Goal: Task Accomplishment & Management: Manage account settings

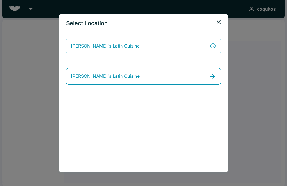
click at [220, 71] on link "[PERSON_NAME]'s Latin Cuisine" at bounding box center [143, 76] width 155 height 17
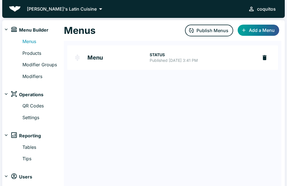
click at [43, 76] on link "Modifiers" at bounding box center [42, 76] width 41 height 7
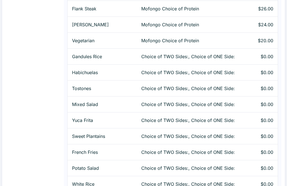
scroll to position [487, 0]
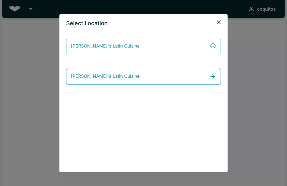
click at [186, 84] on link "[PERSON_NAME]'s Latin Cuisine" at bounding box center [143, 76] width 155 height 17
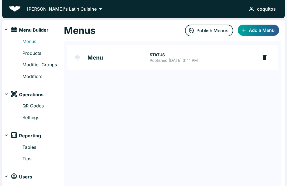
click at [38, 68] on link "Modifier Groups" at bounding box center [42, 64] width 41 height 7
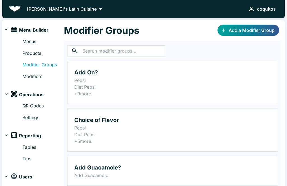
click at [46, 73] on link "Modifiers" at bounding box center [42, 76] width 41 height 7
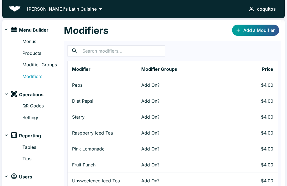
click at [261, 31] on link "Add a Modifier" at bounding box center [255, 30] width 47 height 11
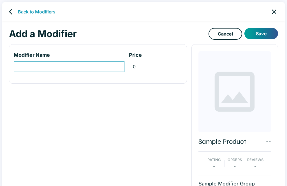
click at [276, 9] on icon "close" at bounding box center [274, 12] width 8 height 8
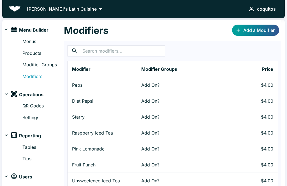
click at [45, 68] on link "Modifier Groups" at bounding box center [42, 64] width 41 height 7
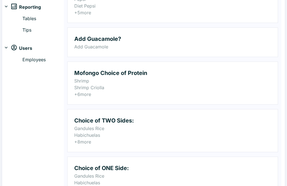
scroll to position [129, 0]
click at [189, 135] on p "Habichuelas" at bounding box center [172, 135] width 197 height 7
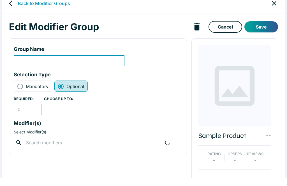
scroll to position [11, 0]
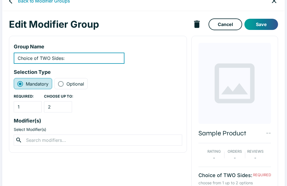
type input "Choice of TWO Sides:"
radio input "true"
radio input "false"
type input "1"
type input "2"
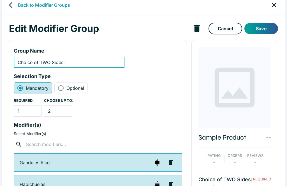
scroll to position [0, 0]
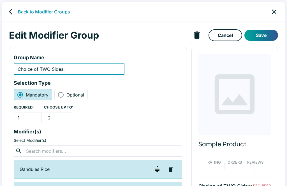
click at [278, 7] on link "close" at bounding box center [274, 12] width 12 height 12
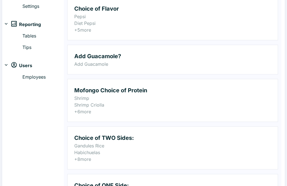
scroll to position [149, 0]
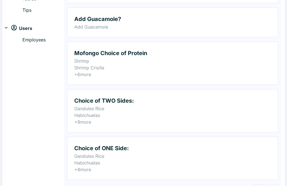
click at [213, 119] on p "Habichuelas" at bounding box center [172, 115] width 197 height 7
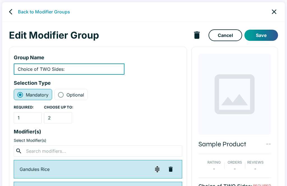
click at [271, 10] on icon "close" at bounding box center [274, 12] width 8 height 8
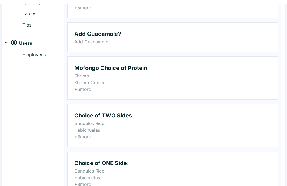
scroll to position [134, 0]
click at [155, 175] on p "Habichuelas" at bounding box center [172, 178] width 197 height 7
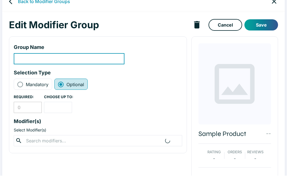
type input "Choice of ONE Side:"
radio input "true"
radio input "false"
type input "1"
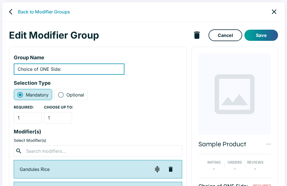
click at [274, 9] on icon "close" at bounding box center [274, 12] width 8 height 8
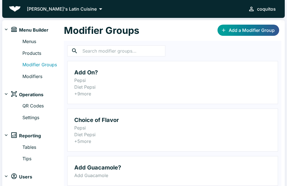
click at [40, 51] on link "Products" at bounding box center [42, 53] width 41 height 7
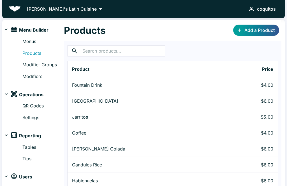
click at [52, 66] on link "Modifier Groups" at bounding box center [42, 64] width 41 height 7
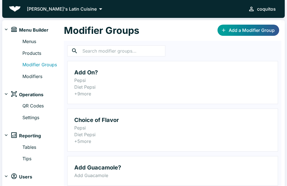
click at [264, 28] on link "Add a Modifier Group" at bounding box center [248, 30] width 62 height 11
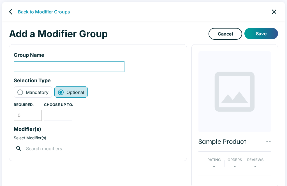
click at [280, 11] on link "close" at bounding box center [274, 12] width 12 height 12
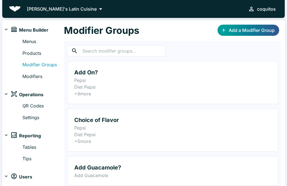
click at [43, 53] on link "Products" at bounding box center [42, 53] width 41 height 7
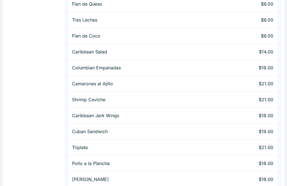
scroll to position [320, 0]
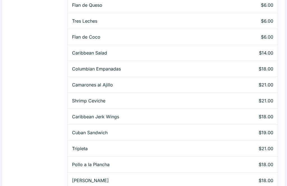
click at [97, 168] on td "Pollo a la Plancha" at bounding box center [143, 165] width 151 height 16
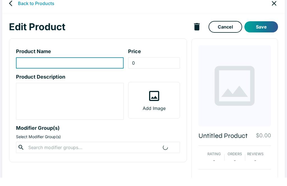
type input "Pollo a la Plancha"
type input "18"
type textarea "Chicken, Swiss cheese, lettuce, tomatoes, and house avocado sauce. Served on ou…"
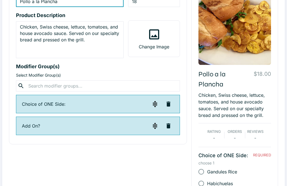
scroll to position [70, 0]
click at [47, 104] on p "Choice of ONE Side:" at bounding box center [85, 104] width 127 height 7
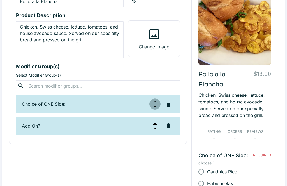
click at [155, 106] on img "button" at bounding box center [155, 104] width 7 height 7
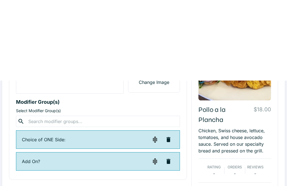
scroll to position [0, 0]
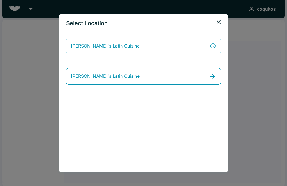
click at [143, 69] on link "[PERSON_NAME]'s Latin Cuisine" at bounding box center [143, 76] width 155 height 17
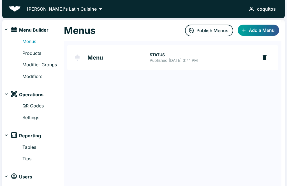
click at [40, 50] on link "Products" at bounding box center [42, 53] width 41 height 7
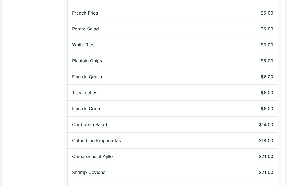
scroll to position [249, 0]
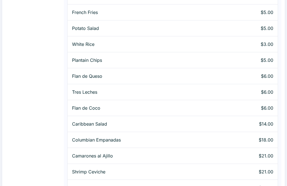
click at [97, 168] on td "Shrimp Ceviche" at bounding box center [143, 172] width 151 height 16
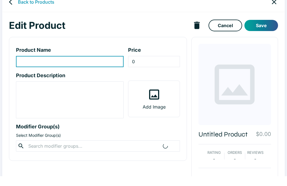
type input "Shrimp Ceviche"
type input "21"
type textarea "Citrus marinated shrimp, avocado, cilantro, red onions, sweet peppers, cucumber…"
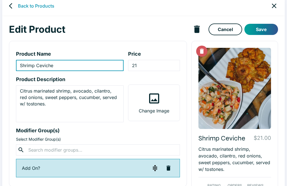
scroll to position [6, 0]
click at [277, 3] on icon "close" at bounding box center [274, 6] width 8 height 8
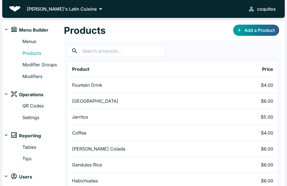
click at [268, 27] on link "Add a Product" at bounding box center [256, 30] width 46 height 11
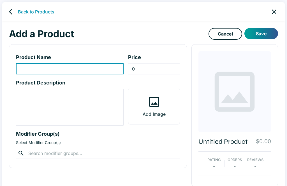
click at [276, 9] on icon "close" at bounding box center [274, 12] width 8 height 8
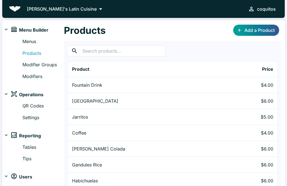
click at [37, 41] on link "Menus" at bounding box center [42, 41] width 41 height 7
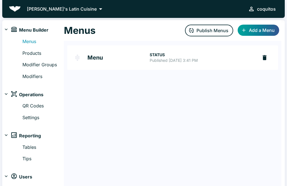
click at [102, 57] on h2 "Menu" at bounding box center [118, 58] width 62 height 6
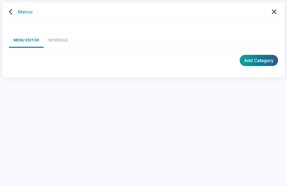
scroll to position [2, 0]
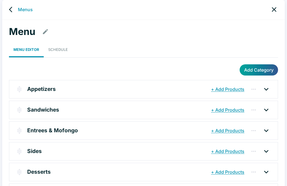
click at [243, 91] on button "+ Add Products" at bounding box center [228, 89] width 36 height 10
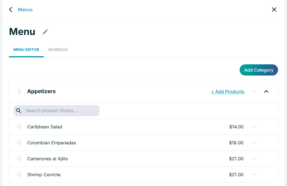
click at [238, 87] on button "+ Add Products" at bounding box center [228, 92] width 36 height 10
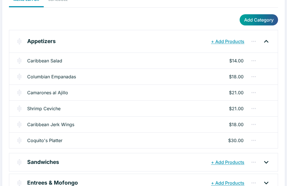
scroll to position [52, 0]
click at [234, 36] on button "+ Add Products" at bounding box center [228, 41] width 36 height 10
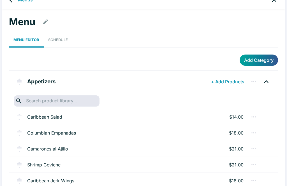
scroll to position [0, 0]
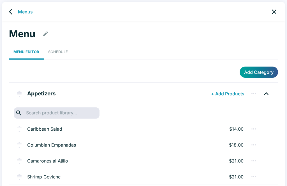
click at [62, 51] on link "Schedule" at bounding box center [58, 51] width 29 height 15
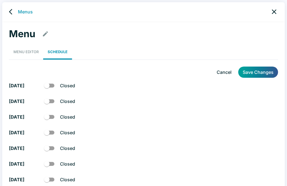
checkbox input "true"
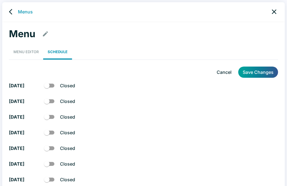
checkbox input "true"
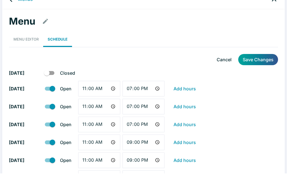
scroll to position [3, 0]
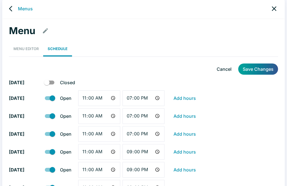
click at [29, 6] on link "Menus" at bounding box center [25, 8] width 15 height 7
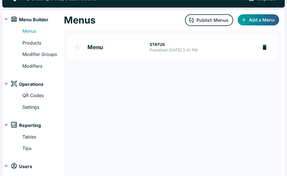
scroll to position [12, 0]
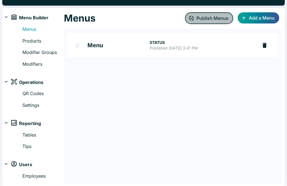
click at [213, 15] on button "Publish Menus" at bounding box center [209, 18] width 48 height 12
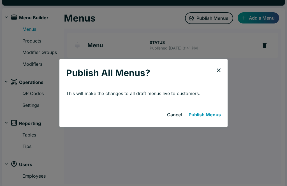
click at [212, 113] on button "Publish Menus" at bounding box center [204, 114] width 37 height 11
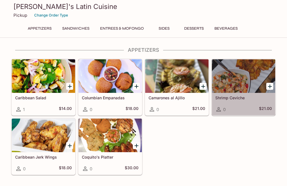
click at [168, 31] on button "Sides" at bounding box center [163, 29] width 25 height 8
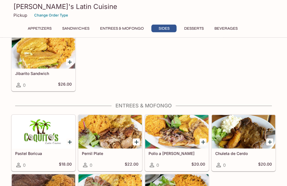
scroll to position [418, 0]
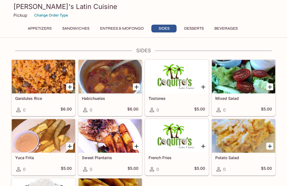
click at [199, 23] on div "Coquito's Latin Cuisine Pickup Change Order Type Appetizers Sandwiches Entrees …" at bounding box center [143, 18] width 269 height 36
click at [199, 31] on button "Desserts" at bounding box center [194, 29] width 26 height 8
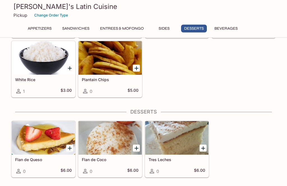
scroll to position [617, 0]
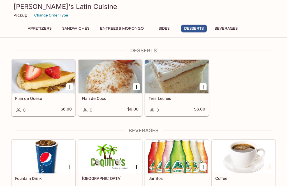
click at [270, 173] on div at bounding box center [243, 157] width 63 height 34
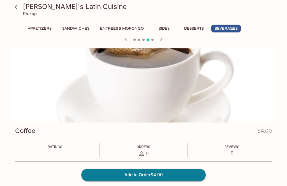
click at [21, 8] on link at bounding box center [16, 7] width 14 height 14
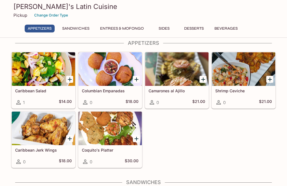
click at [200, 31] on button "Desserts" at bounding box center [194, 29] width 26 height 8
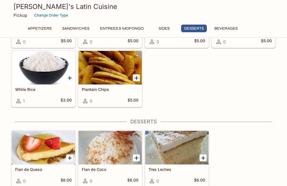
scroll to position [617, 0]
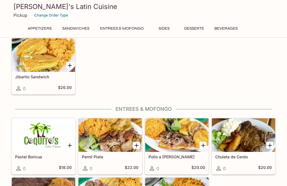
click at [199, 29] on button "Desserts" at bounding box center [194, 29] width 26 height 8
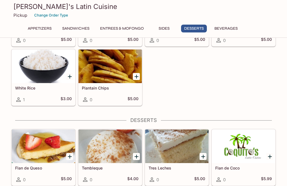
scroll to position [617, 0]
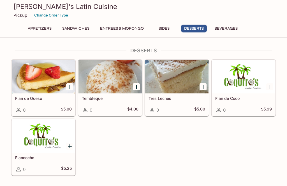
click at [48, 29] on button "Appetizers" at bounding box center [40, 29] width 30 height 8
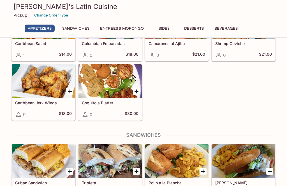
scroll to position [0, 0]
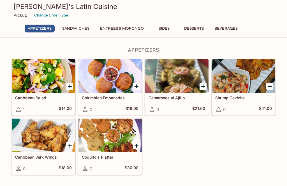
click at [121, 173] on div "Coquito's Platter 0 $30.00" at bounding box center [109, 163] width 63 height 22
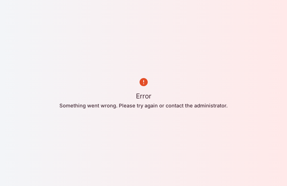
scroll to position [18, 0]
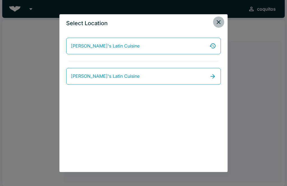
click at [219, 24] on icon "close" at bounding box center [218, 22] width 7 height 7
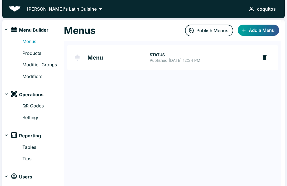
click at [31, 66] on link "Modifier Groups" at bounding box center [42, 64] width 41 height 7
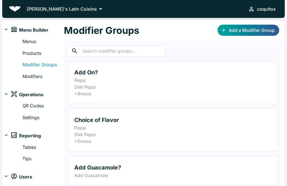
click at [27, 77] on link "Modifiers" at bounding box center [42, 76] width 41 height 7
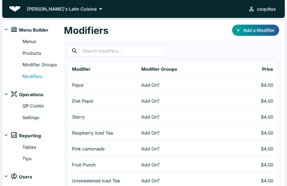
click at [106, 52] on input "text" at bounding box center [123, 50] width 83 height 11
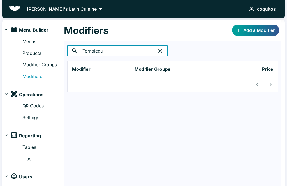
type input "Tembleque"
click at [202, 60] on div "​ Tembleque ​ Modifier Modifier Groups Price" at bounding box center [172, 69] width 217 height 56
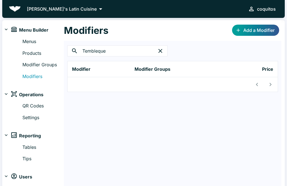
click at [20, 72] on div "Menus Products Modifier Groups Modifiers" at bounding box center [33, 58] width 62 height 44
click at [33, 52] on link "Products" at bounding box center [42, 53] width 41 height 7
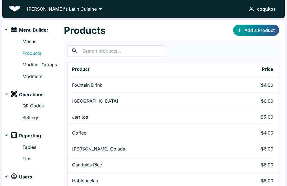
click at [100, 52] on input "text" at bounding box center [123, 50] width 83 height 11
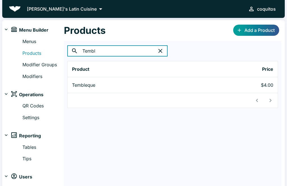
type input "Temble"
click at [221, 38] on div "Products Add a Product" at bounding box center [172, 30] width 217 height 21
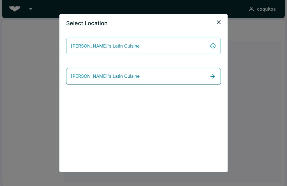
click at [131, 78] on link "[PERSON_NAME]'s Latin Cuisine" at bounding box center [143, 76] width 155 height 17
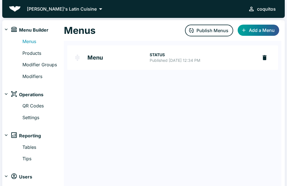
click at [46, 75] on link "Modifiers" at bounding box center [42, 76] width 41 height 7
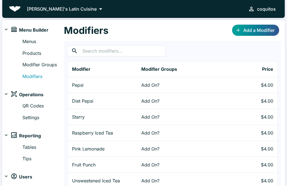
click at [268, 29] on link "Add a Modifier" at bounding box center [255, 30] width 47 height 11
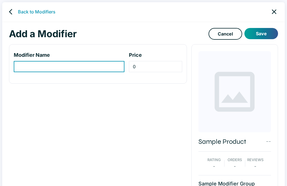
click at [56, 68] on input "modifier-name-input" at bounding box center [69, 66] width 111 height 11
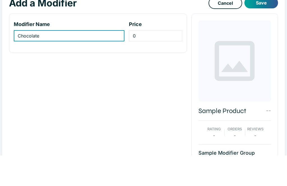
type input "Chocolate"
click at [21, 50] on div "Modifier Name Chocolate ​ Price 0 ​" at bounding box center [98, 64] width 178 height 40
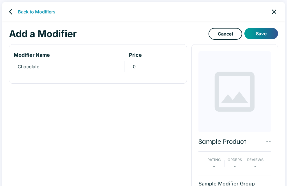
click at [263, 33] on button "Save" at bounding box center [261, 33] width 34 height 11
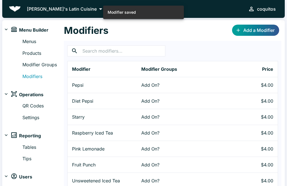
click at [254, 27] on link "Add a Modifier" at bounding box center [255, 30] width 47 height 11
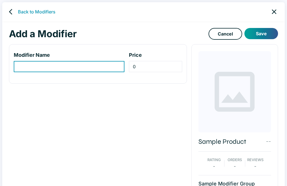
click at [31, 62] on input "modifier-name-input" at bounding box center [69, 66] width 111 height 11
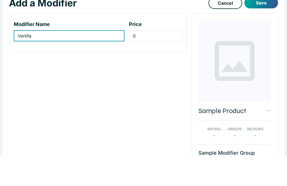
type input "Vanilla"
click at [260, 28] on button "Save" at bounding box center [261, 33] width 34 height 11
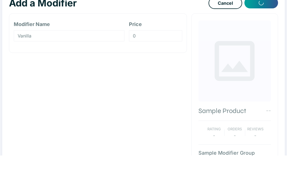
scroll to position [31, 0]
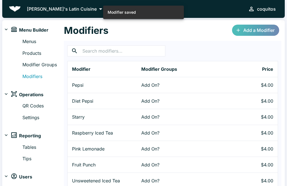
click at [258, 34] on link "Add a Modifier" at bounding box center [255, 30] width 47 height 11
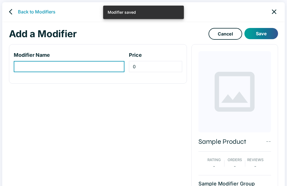
click at [30, 66] on input "modifier-name-input" at bounding box center [69, 66] width 111 height 11
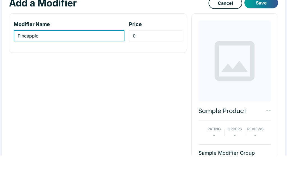
type input "Pineapple"
click at [262, 28] on button "Save" at bounding box center [261, 33] width 34 height 11
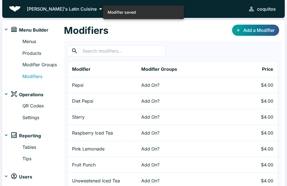
click at [254, 27] on link "Add a Modifier" at bounding box center [255, 30] width 47 height 11
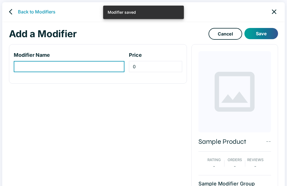
click at [65, 66] on input "modifier-name-input" at bounding box center [69, 66] width 111 height 11
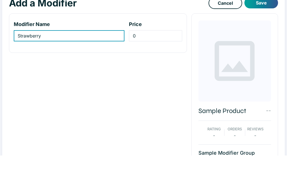
type input "Strawberry"
click at [267, 28] on button "Save" at bounding box center [261, 33] width 34 height 11
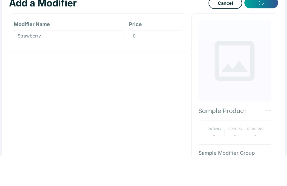
scroll to position [31, 0]
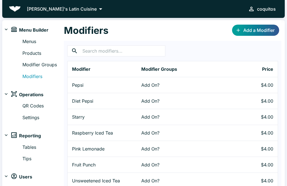
click at [246, 29] on link "Add a Modifier" at bounding box center [255, 30] width 47 height 11
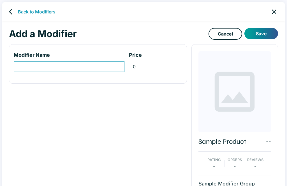
click at [26, 65] on input "modifier-name-input" at bounding box center [69, 66] width 111 height 11
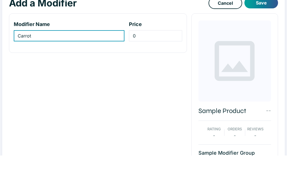
type input "Carrot"
click at [264, 28] on button "Save" at bounding box center [261, 33] width 34 height 11
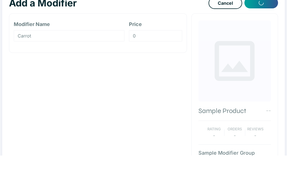
scroll to position [31, 0]
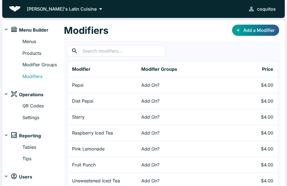
click at [46, 61] on link "Modifier Groups" at bounding box center [42, 64] width 41 height 7
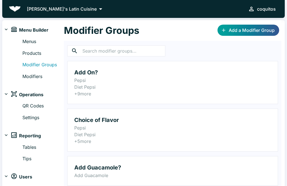
click at [264, 32] on link "Add a Modifier Group" at bounding box center [248, 30] width 62 height 11
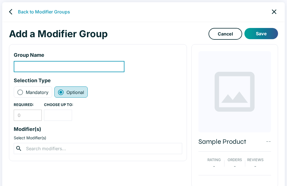
click at [28, 66] on input "modifier-group-name-input" at bounding box center [69, 66] width 111 height 11
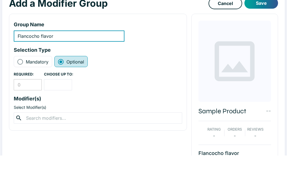
type input "Flancocho flavor"
click at [24, 89] on label "Mandatory" at bounding box center [33, 92] width 32 height 7
click at [24, 89] on input "Mandatory" at bounding box center [20, 92] width 7 height 7
radio input "true"
radio input "false"
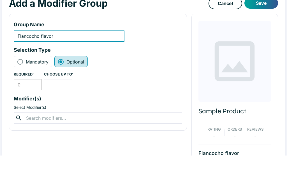
type input "1"
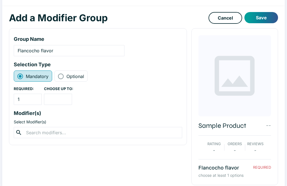
click at [35, 127] on div "​ ​" at bounding box center [98, 132] width 168 height 11
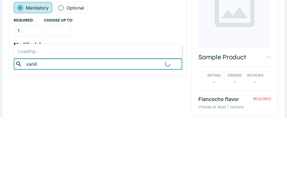
type input "vanill"
click at [26, 110] on p "Modifier(s)" at bounding box center [98, 114] width 168 height 8
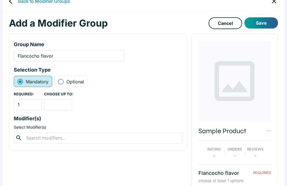
scroll to position [0, 0]
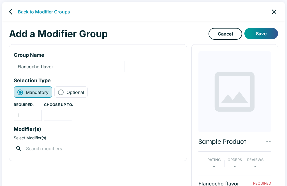
click at [18, 146] on icon at bounding box center [18, 148] width 5 height 5
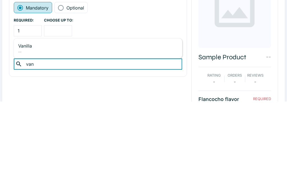
type input "vani"
click at [19, 127] on p "Vanilla" at bounding box center [97, 130] width 159 height 7
type input "choc"
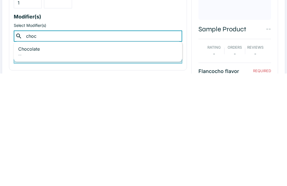
click at [31, 158] on p "Chocolate" at bounding box center [97, 161] width 159 height 7
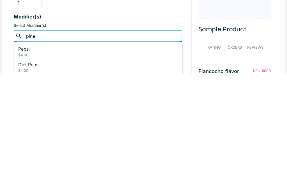
type input "pinea"
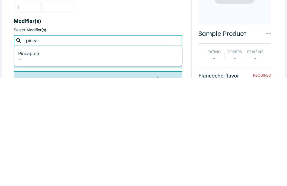
click at [29, 158] on p "Pineapple" at bounding box center [97, 161] width 159 height 7
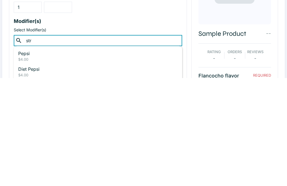
type input "stra"
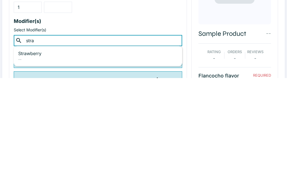
click at [31, 158] on p "Strawberry" at bounding box center [97, 161] width 159 height 7
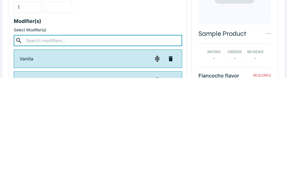
click at [66, 135] on p "Select Modifier(s)" at bounding box center [98, 138] width 168 height 6
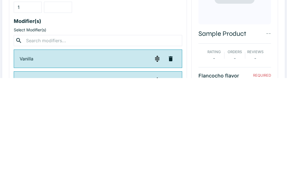
scroll to position [69, 0]
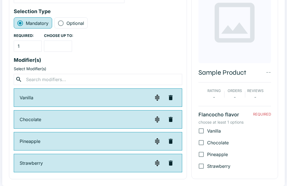
click at [68, 42] on input "number" at bounding box center [58, 46] width 28 height 11
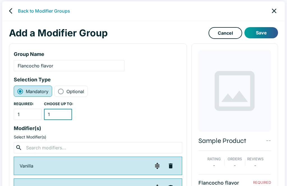
scroll to position [0, 0]
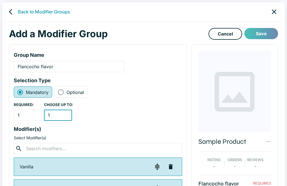
type input "1"
click at [271, 36] on button "Save" at bounding box center [261, 33] width 34 height 11
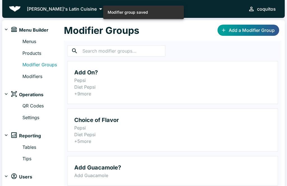
click at [30, 52] on link "Products" at bounding box center [42, 53] width 41 height 7
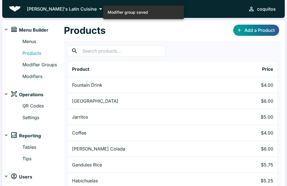
click at [129, 51] on input "text" at bounding box center [123, 50] width 83 height 11
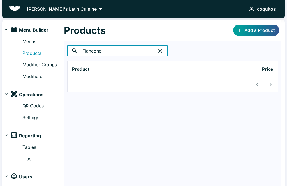
click at [206, 51] on div "​ Flancoho ​" at bounding box center [172, 50] width 211 height 11
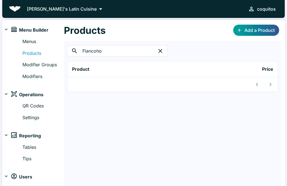
click at [112, 52] on input "Flancoho" at bounding box center [117, 50] width 70 height 11
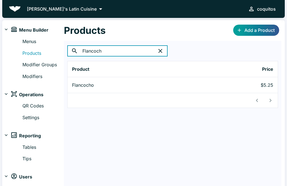
type input "Flancocho"
click at [186, 50] on div "​ Flancocho ​" at bounding box center [172, 50] width 211 height 11
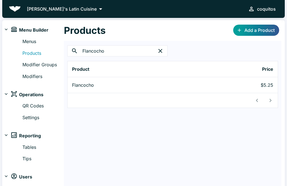
click at [87, 87] on p "Flancocho" at bounding box center [129, 85] width 115 height 7
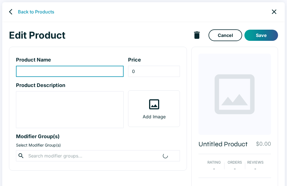
type input "Flancocho"
type input "5.25"
type textarea "Cream cheese custard and flavored cake topped w/ caramel sauce and fresh fruit."
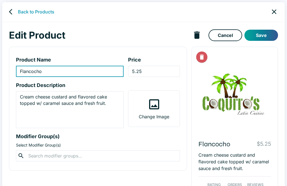
click at [57, 156] on input "text" at bounding box center [98, 156] width 142 height 8
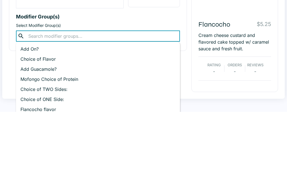
scroll to position [50, 0]
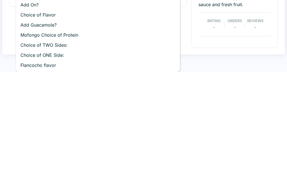
click at [32, 176] on p "Flancocho flavor" at bounding box center [97, 179] width 155 height 7
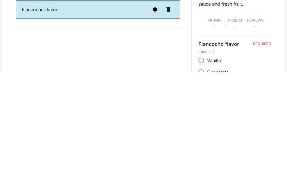
click at [26, 42] on div "Product Name Flancocho ​ Price 5.25 ​ Product Description Cream cheese custard …" at bounding box center [95, 107] width 182 height 231
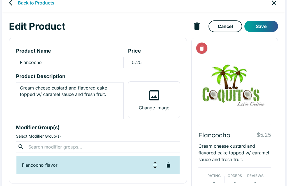
scroll to position [0, 0]
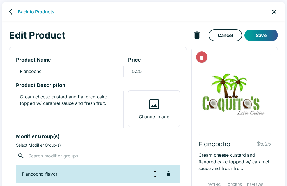
click at [265, 30] on button "Save" at bounding box center [261, 35] width 34 height 11
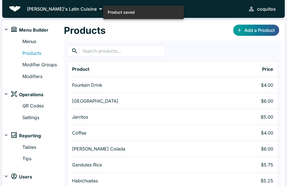
click at [30, 38] on link "Menus" at bounding box center [42, 41] width 41 height 7
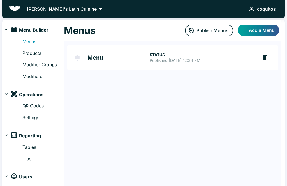
click at [224, 25] on button "Publish Menus" at bounding box center [209, 31] width 48 height 12
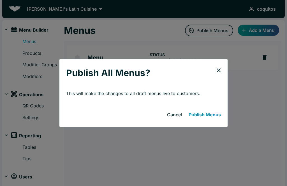
click at [213, 110] on button "Publish Menus" at bounding box center [204, 114] width 37 height 11
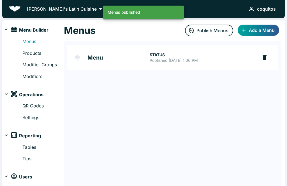
click at [92, 52] on link "Menu STATUS Published Sep 03, 2025 at 1:06 PM" at bounding box center [162, 57] width 191 height 25
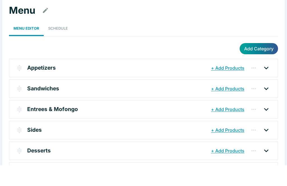
scroll to position [9, 0]
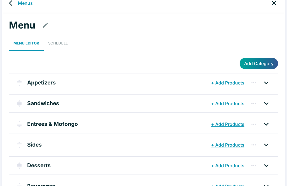
click at [228, 162] on button "+ Add Products" at bounding box center [228, 166] width 36 height 10
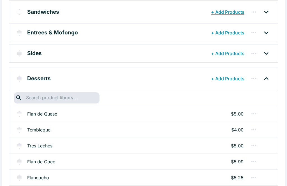
scroll to position [113, 0]
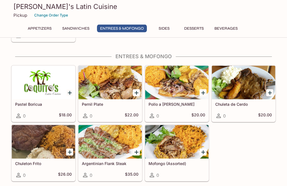
scroll to position [340, 0]
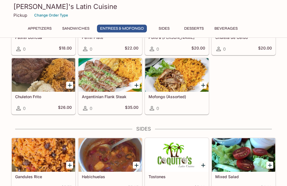
click at [192, 98] on h5 "Mofongo (Assorted)" at bounding box center [177, 96] width 57 height 5
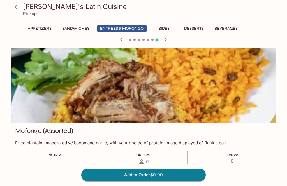
click at [20, 4] on icon at bounding box center [16, 7] width 10 height 10
